Goal: Navigation & Orientation: Find specific page/section

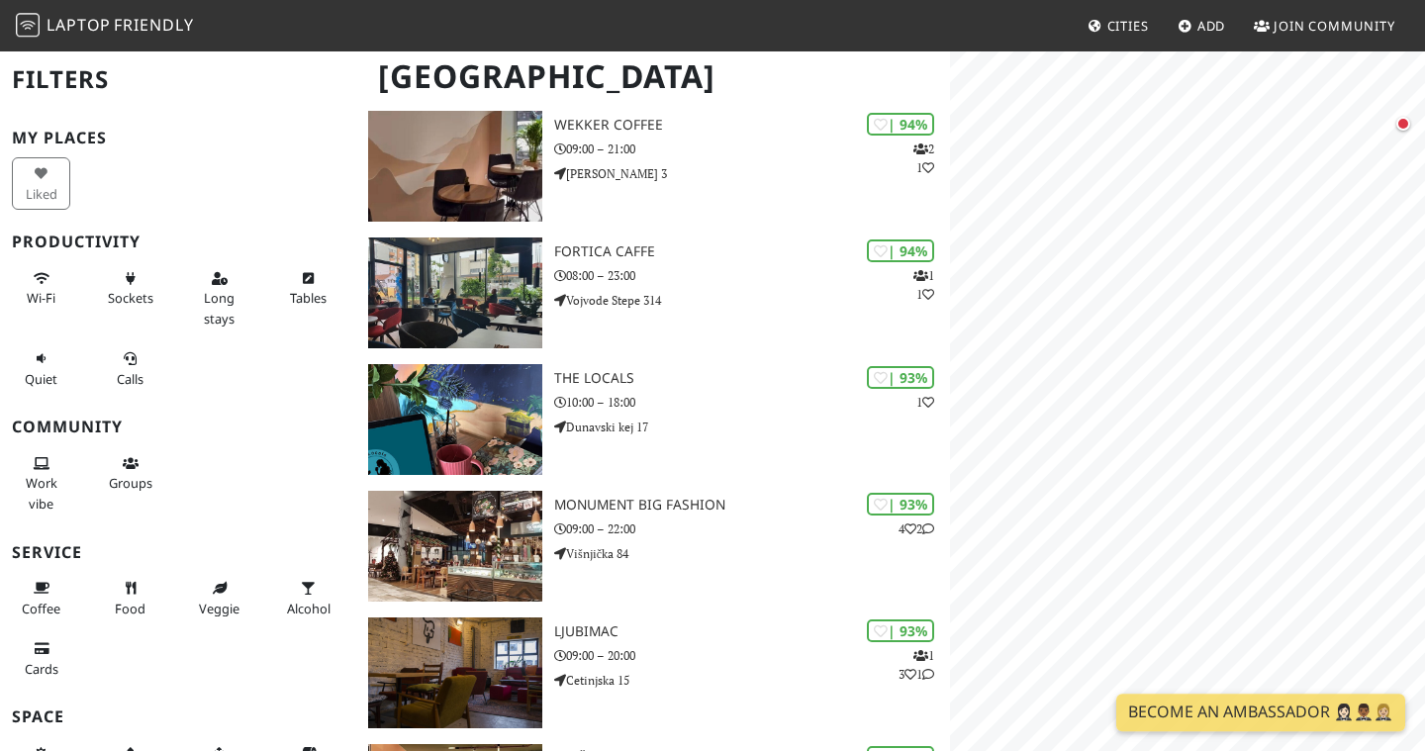
scroll to position [321, 0]
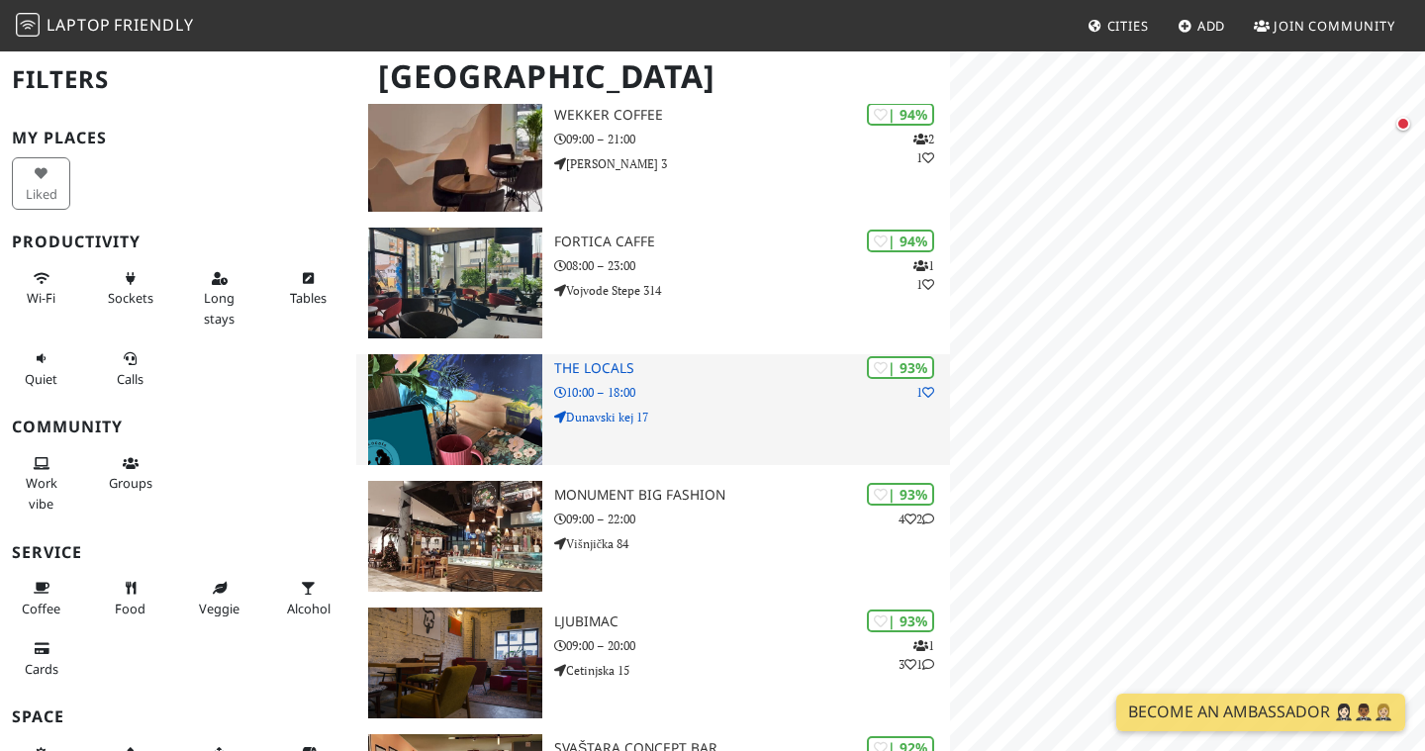
click at [836, 413] on p "Dunavski kej 17" at bounding box center [752, 417] width 396 height 19
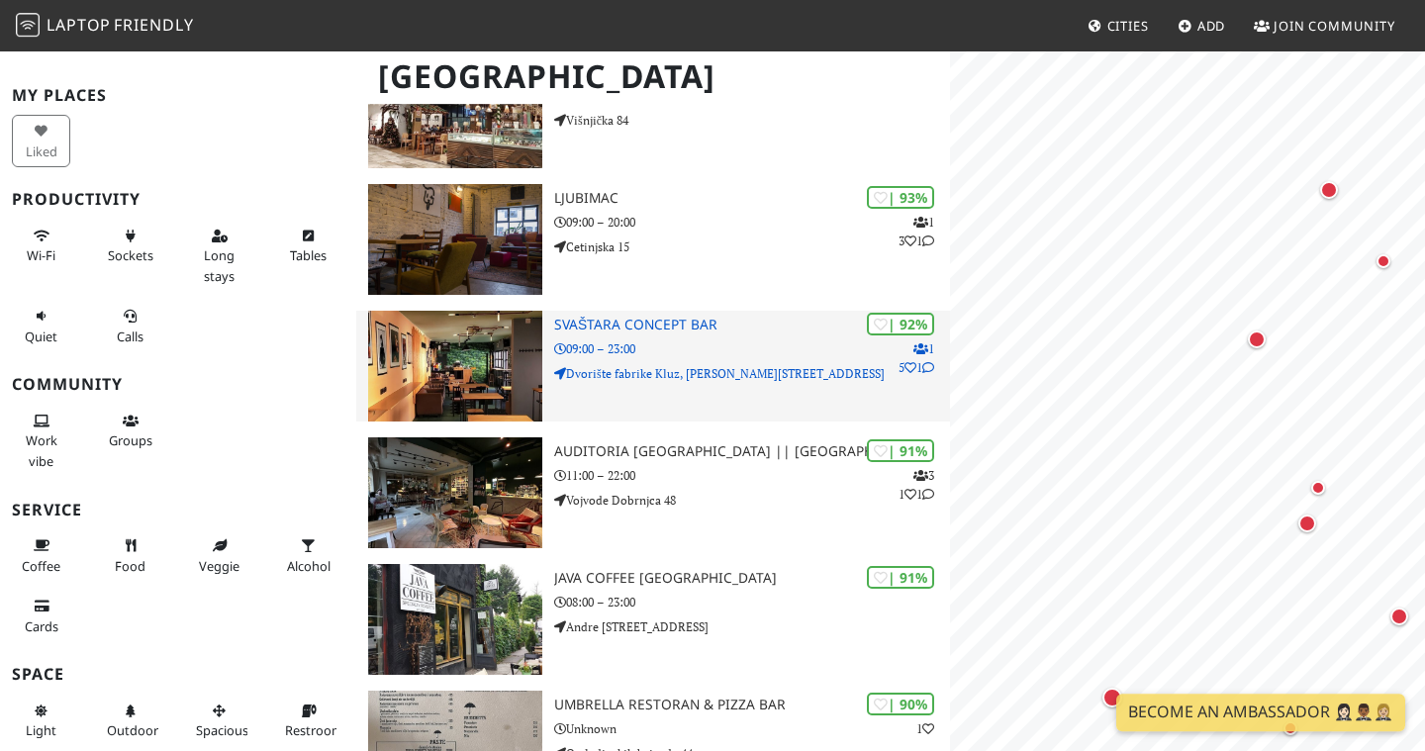
scroll to position [0, 0]
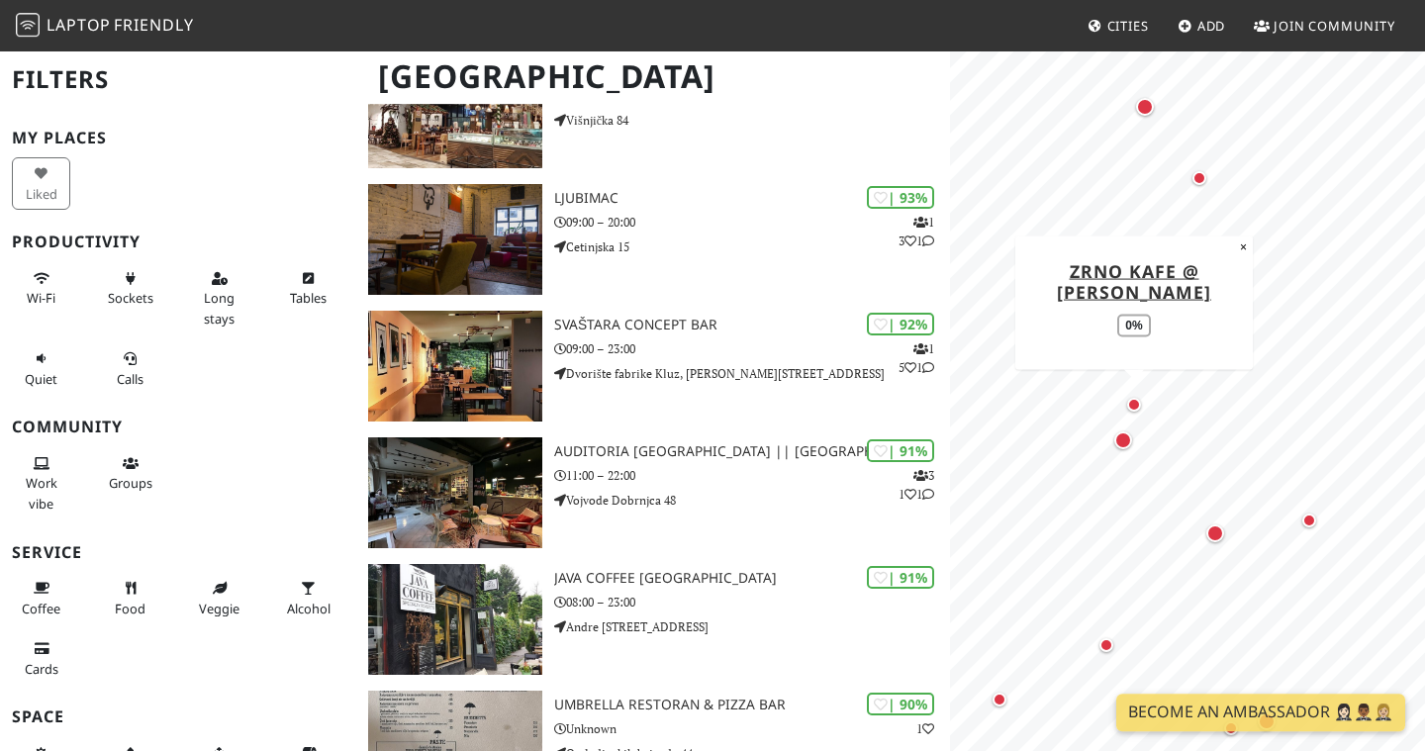
click at [1134, 399] on div "Map marker" at bounding box center [1134, 405] width 14 height 14
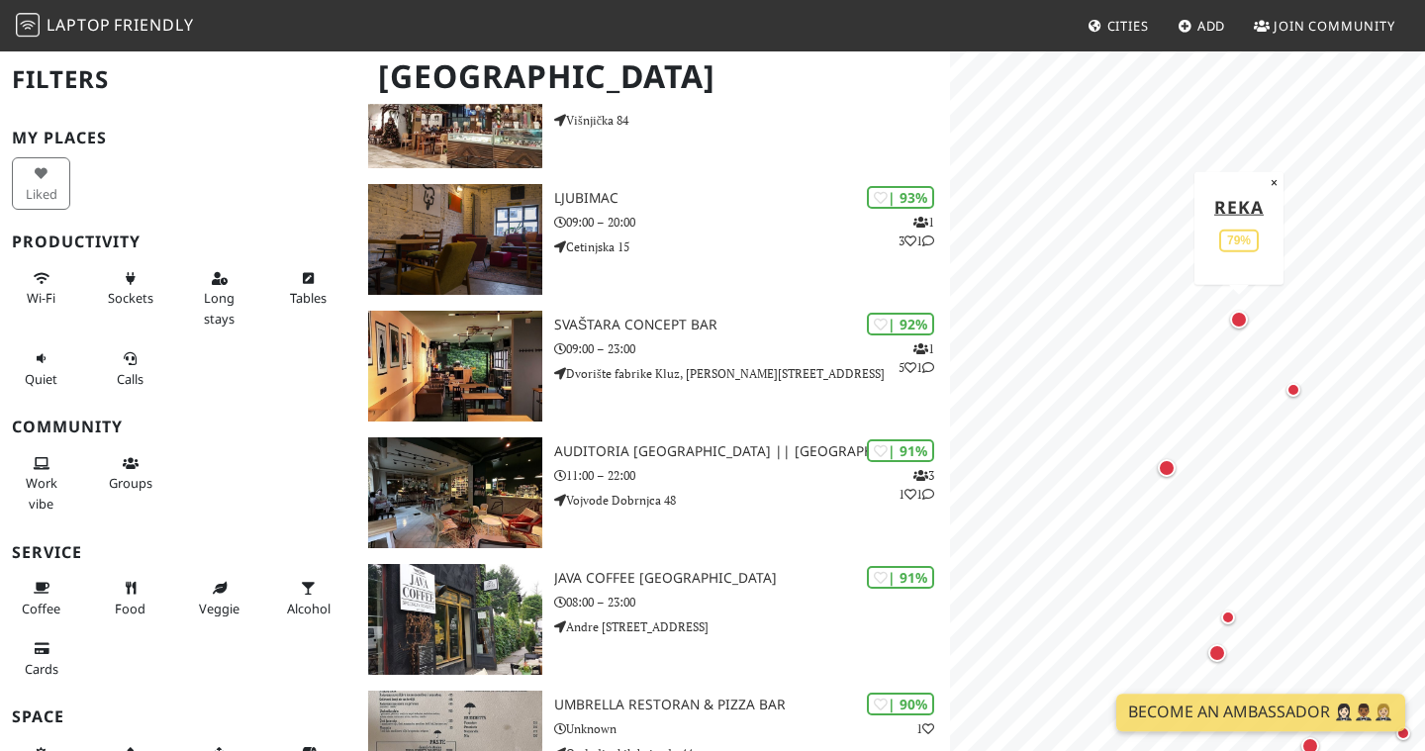
click at [1240, 320] on div "Map marker" at bounding box center [1239, 320] width 18 height 18
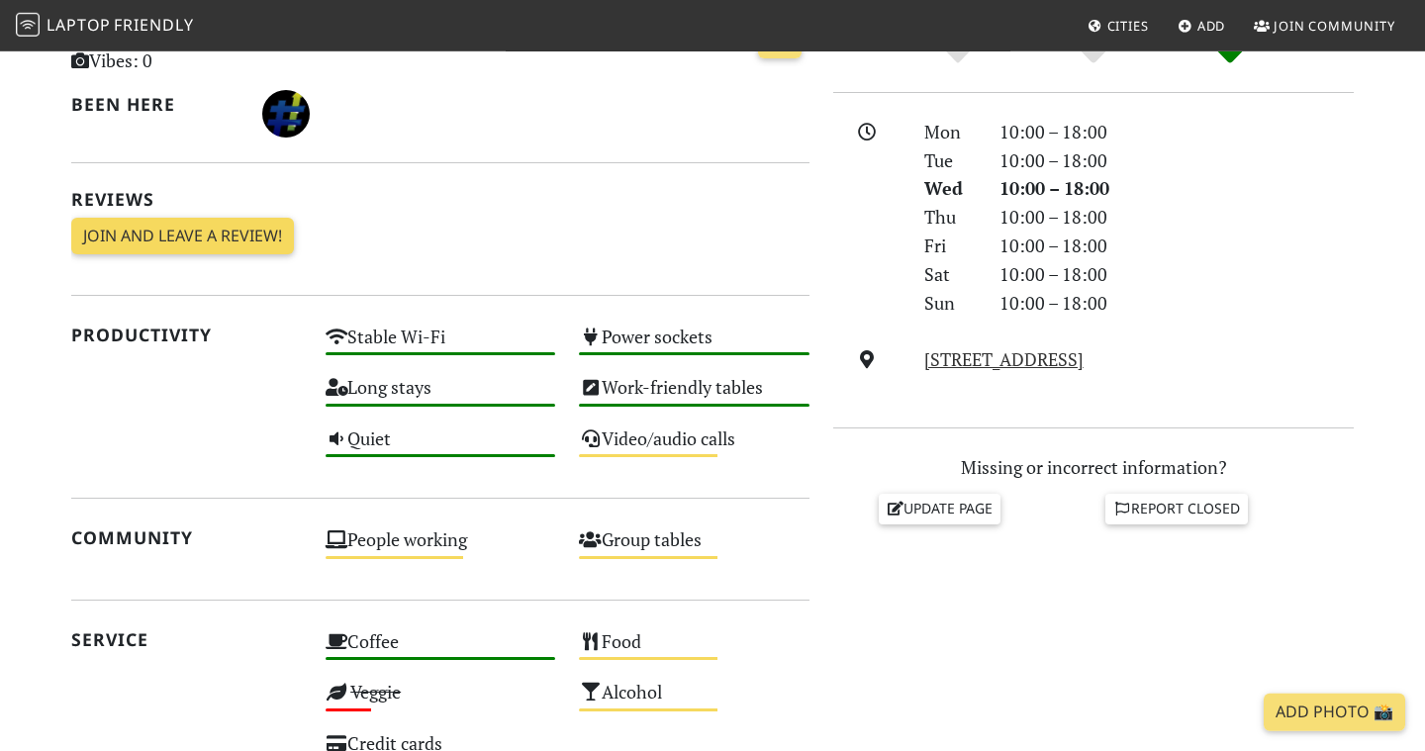
scroll to position [534, 0]
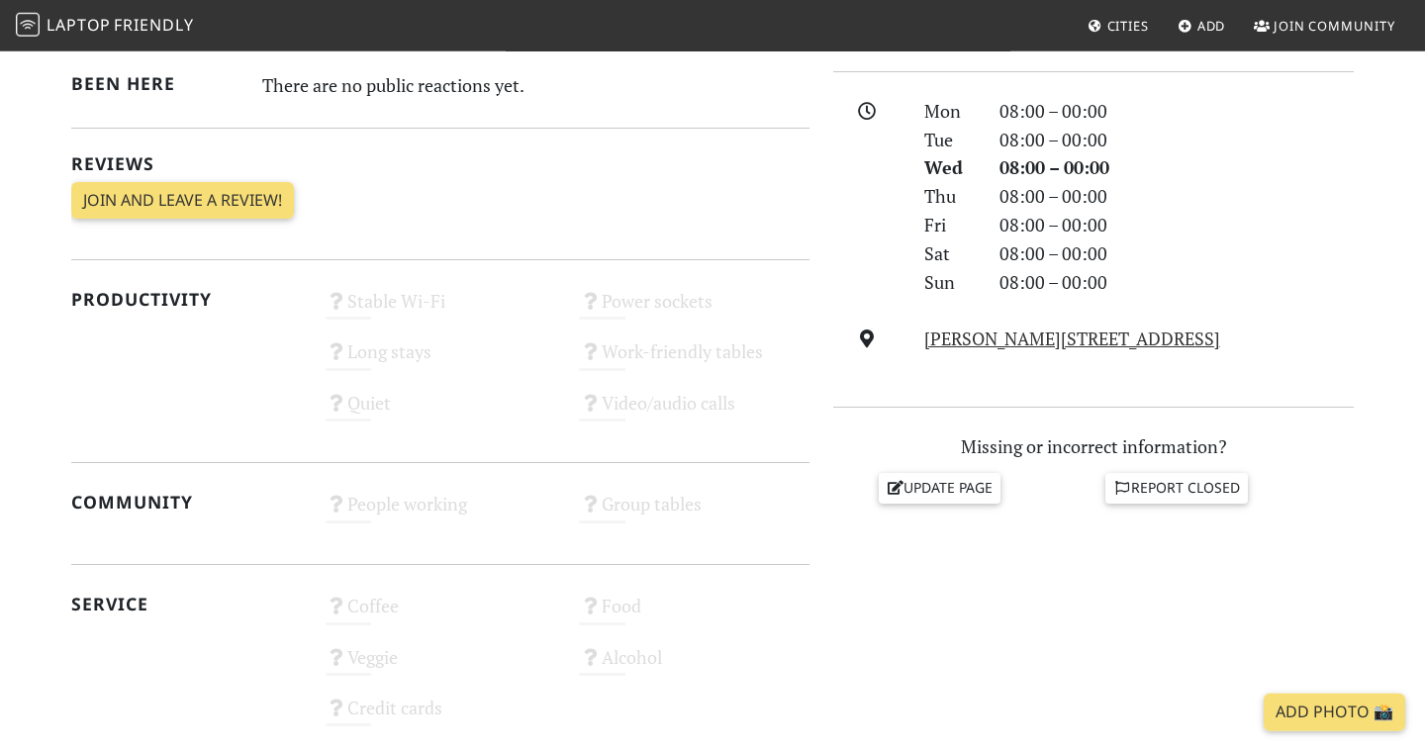
scroll to position [534, 0]
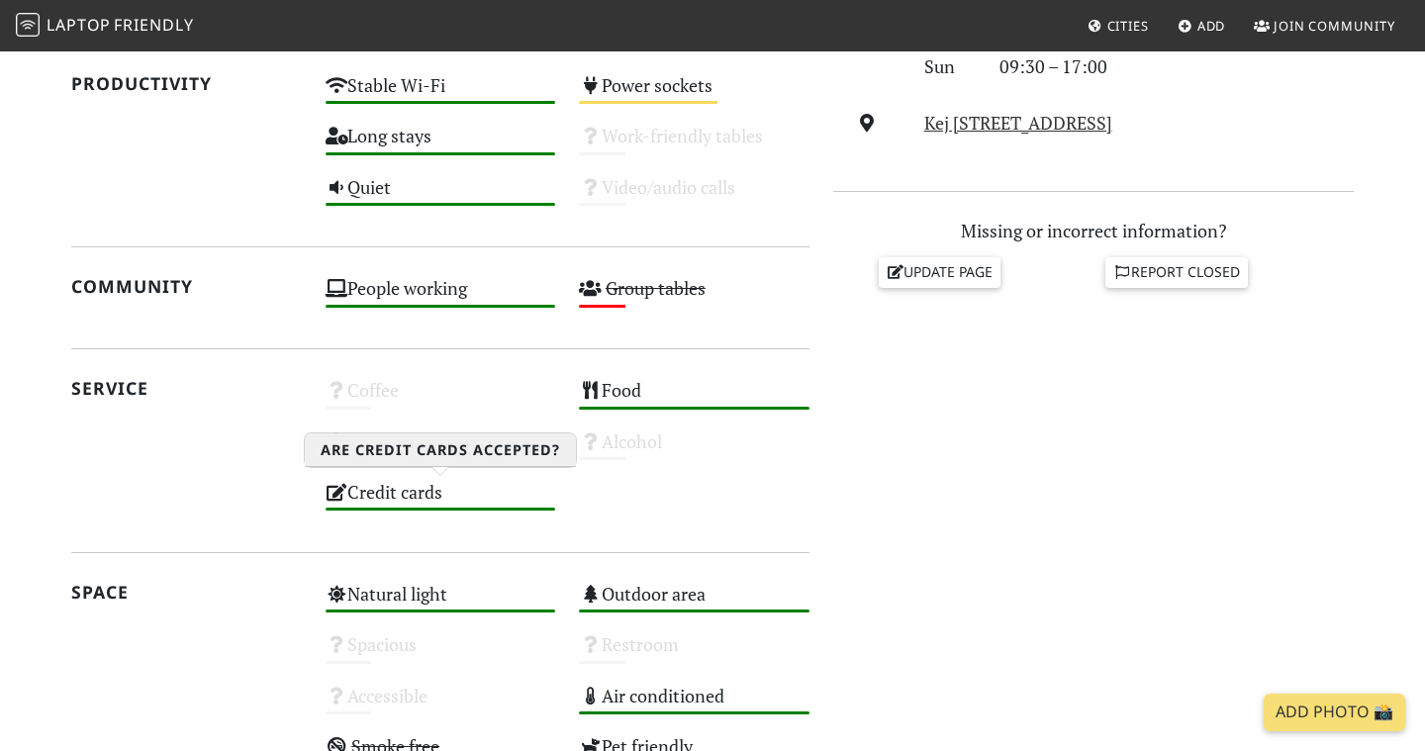
scroll to position [1119, 0]
